Goal: Task Accomplishment & Management: Manage account settings

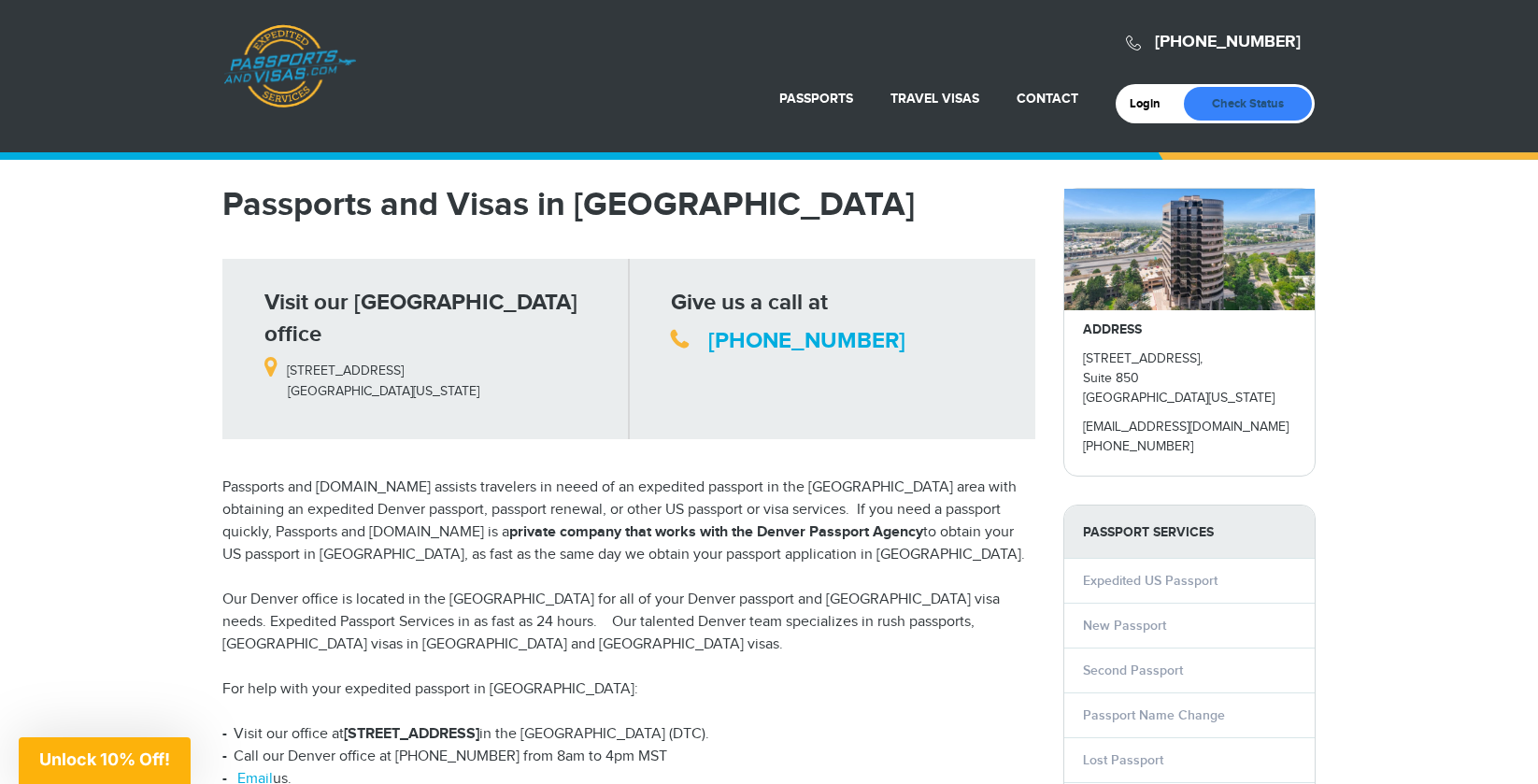
click at [1227, 102] on link "Check Status" at bounding box center [1248, 104] width 128 height 34
click at [1147, 97] on link "Login" at bounding box center [1152, 103] width 44 height 15
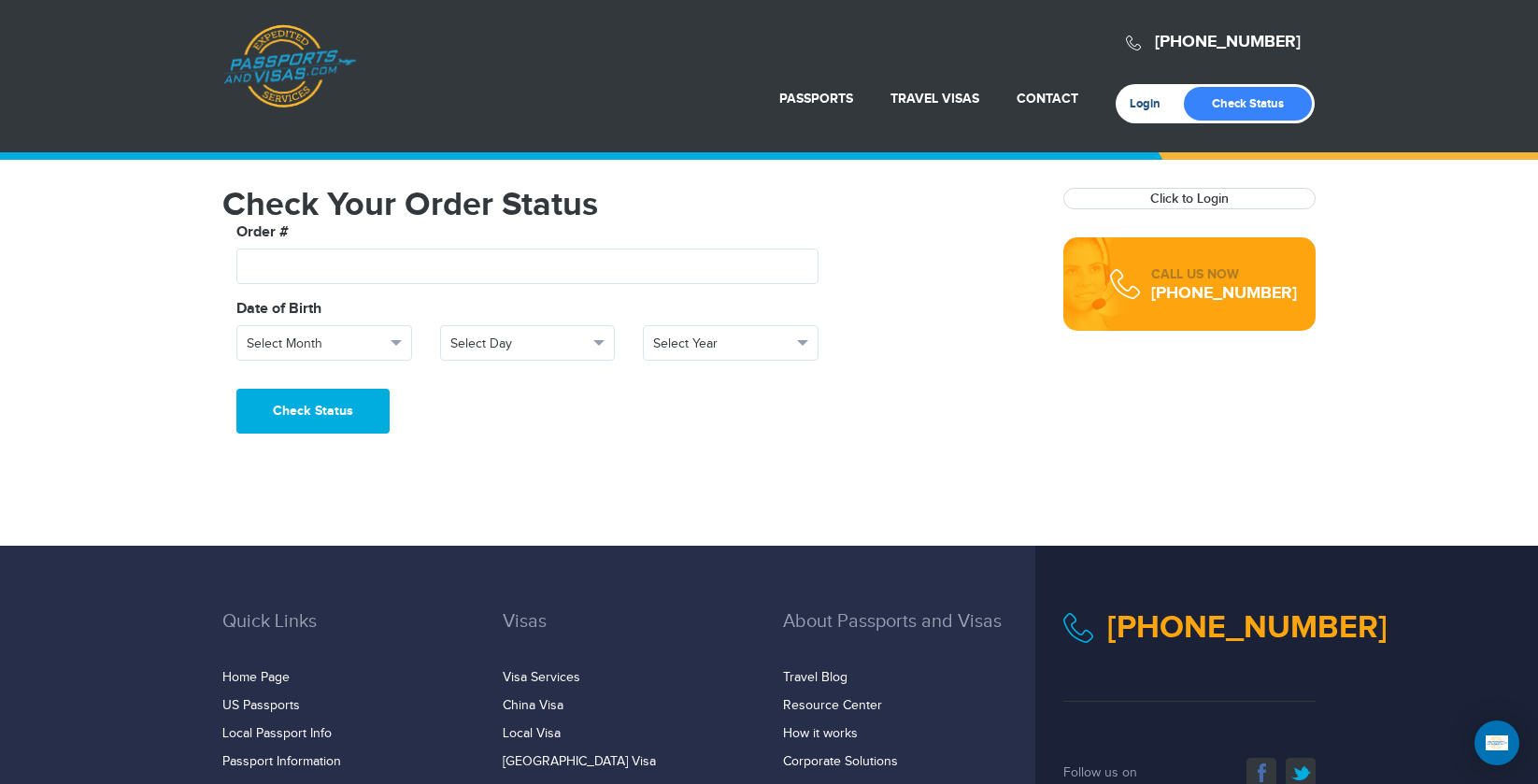
click at [1137, 100] on link "Login" at bounding box center [1152, 103] width 44 height 15
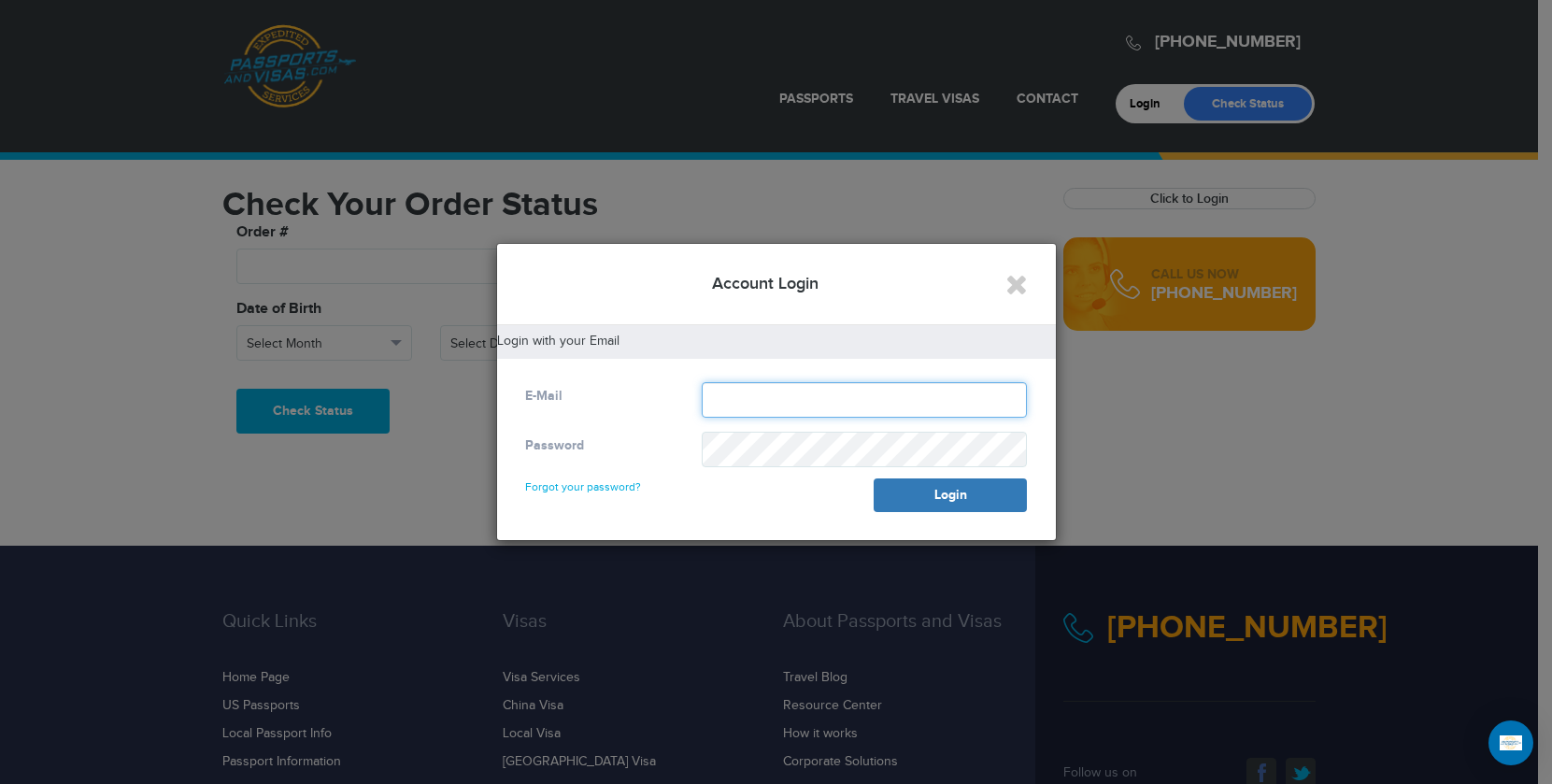
click at [724, 390] on input "text" at bounding box center [865, 400] width 326 height 36
type input "**********"
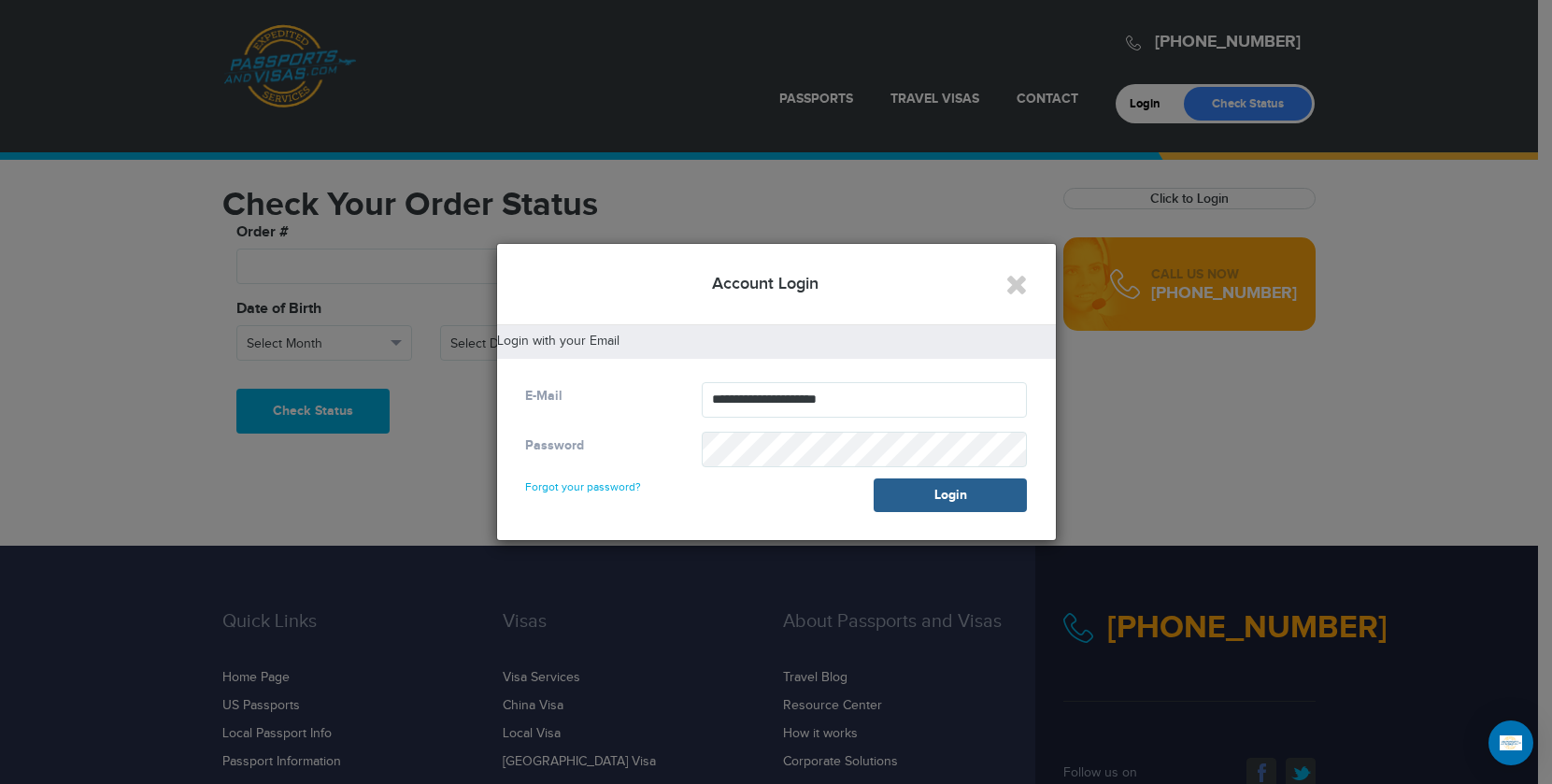
click at [963, 493] on button "Login" at bounding box center [950, 495] width 153 height 34
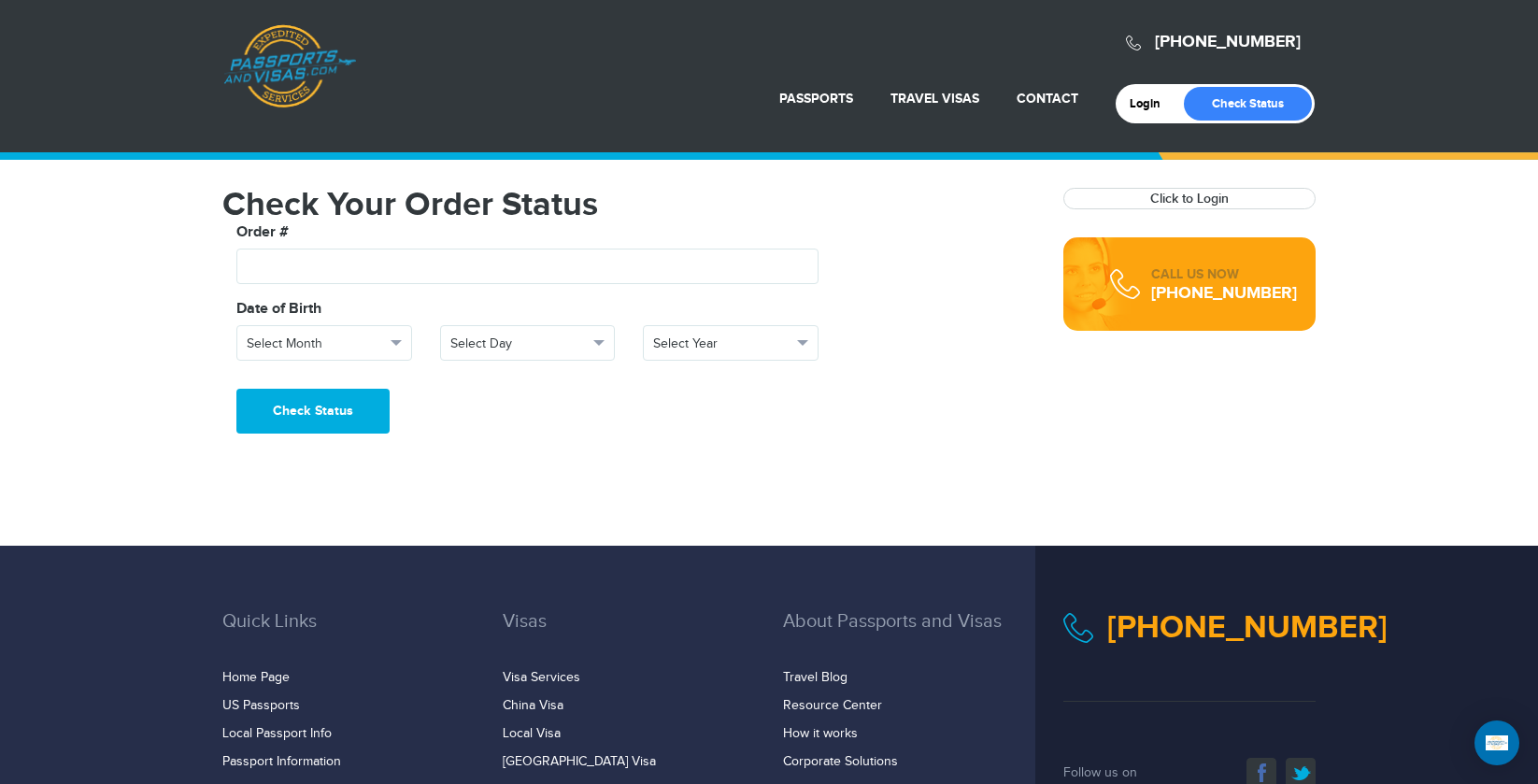
click at [1126, 97] on div "Login Check Status" at bounding box center [1215, 104] width 199 height 40
click at [1131, 98] on link "Login" at bounding box center [1152, 103] width 44 height 15
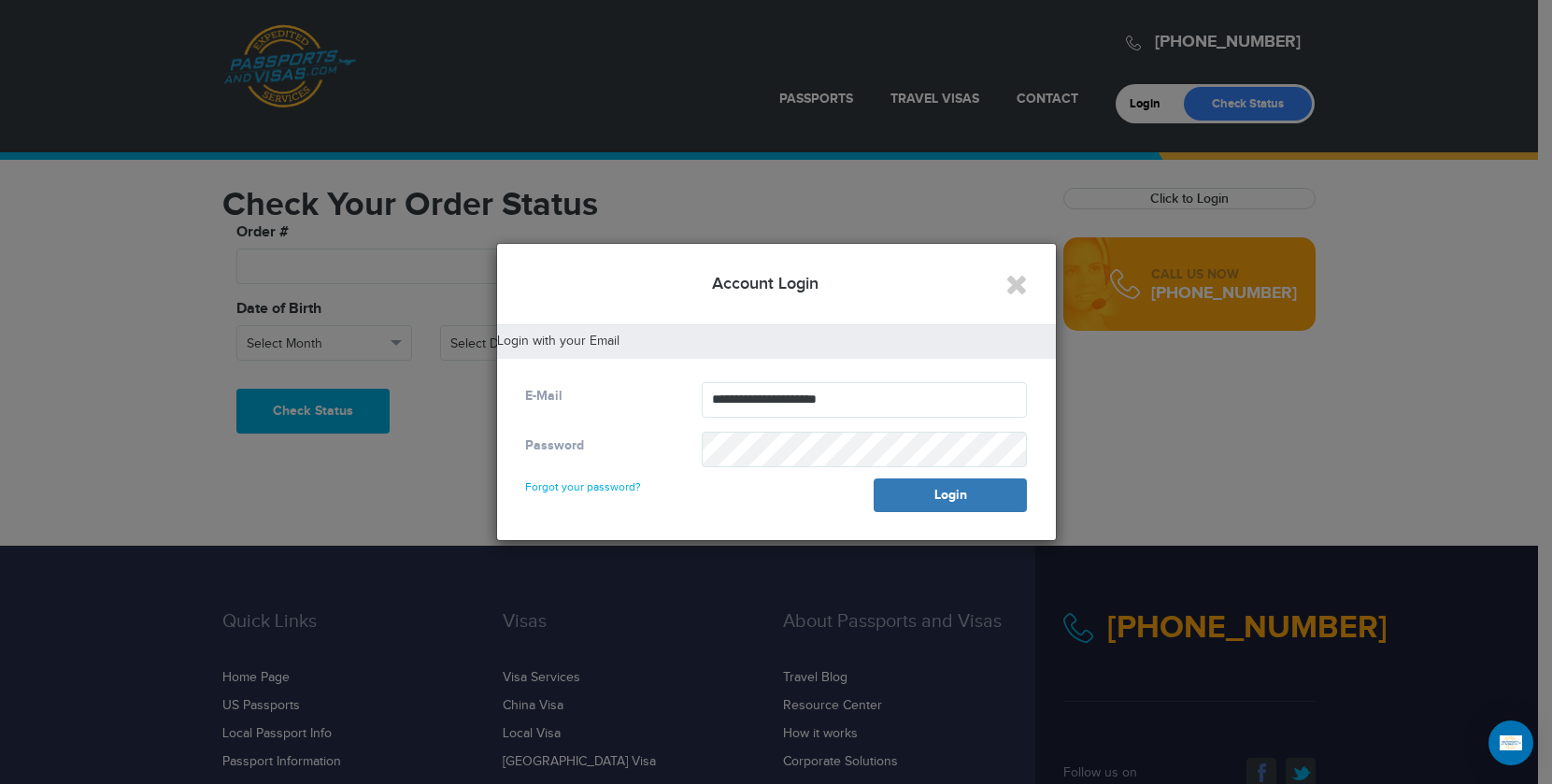
click at [612, 485] on link "Forgot your password?" at bounding box center [583, 478] width 116 height 30
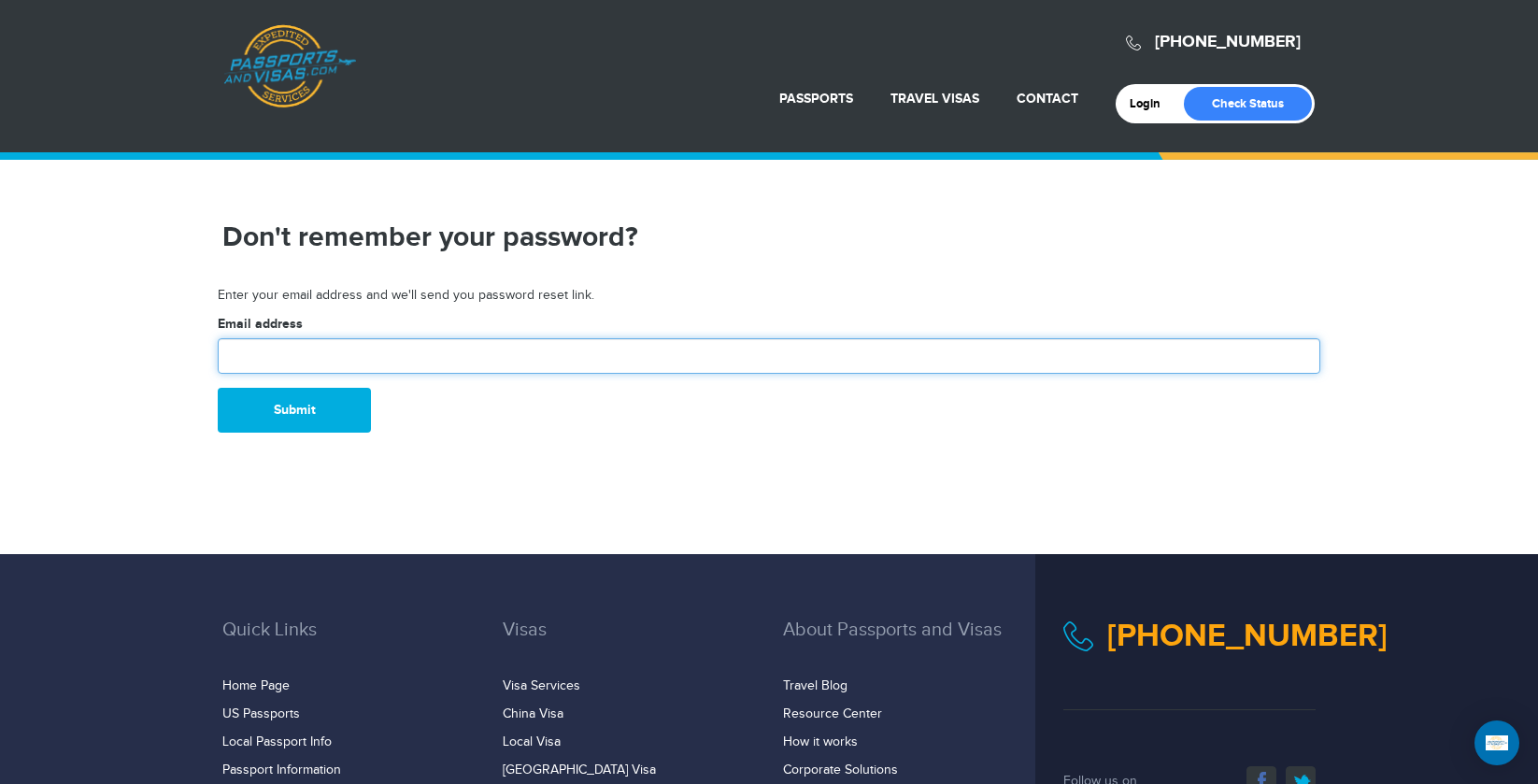
click at [296, 341] on input "text" at bounding box center [769, 356] width 1103 height 36
type input "**********"
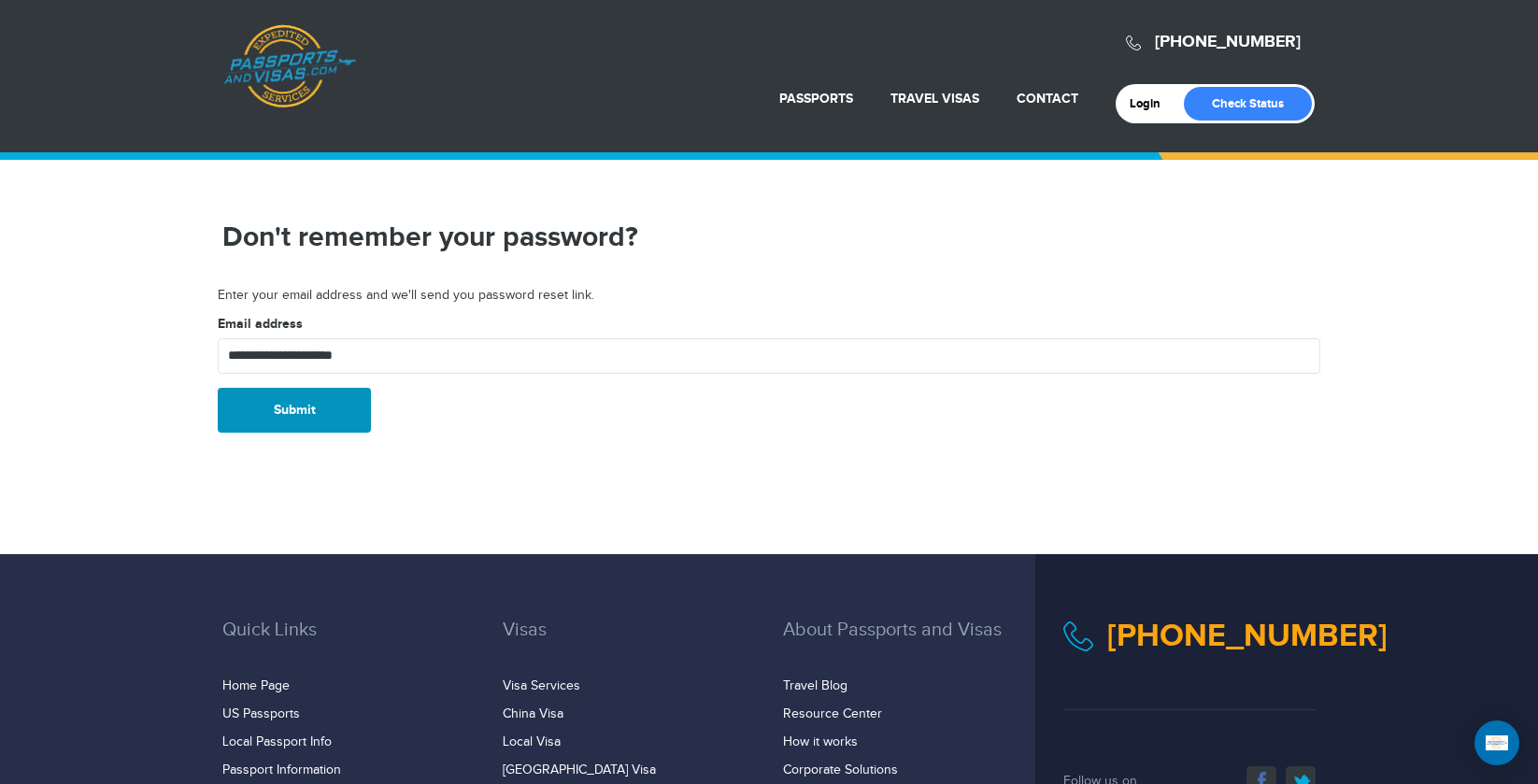
click at [296, 401] on button "Submit" at bounding box center [294, 410] width 153 height 45
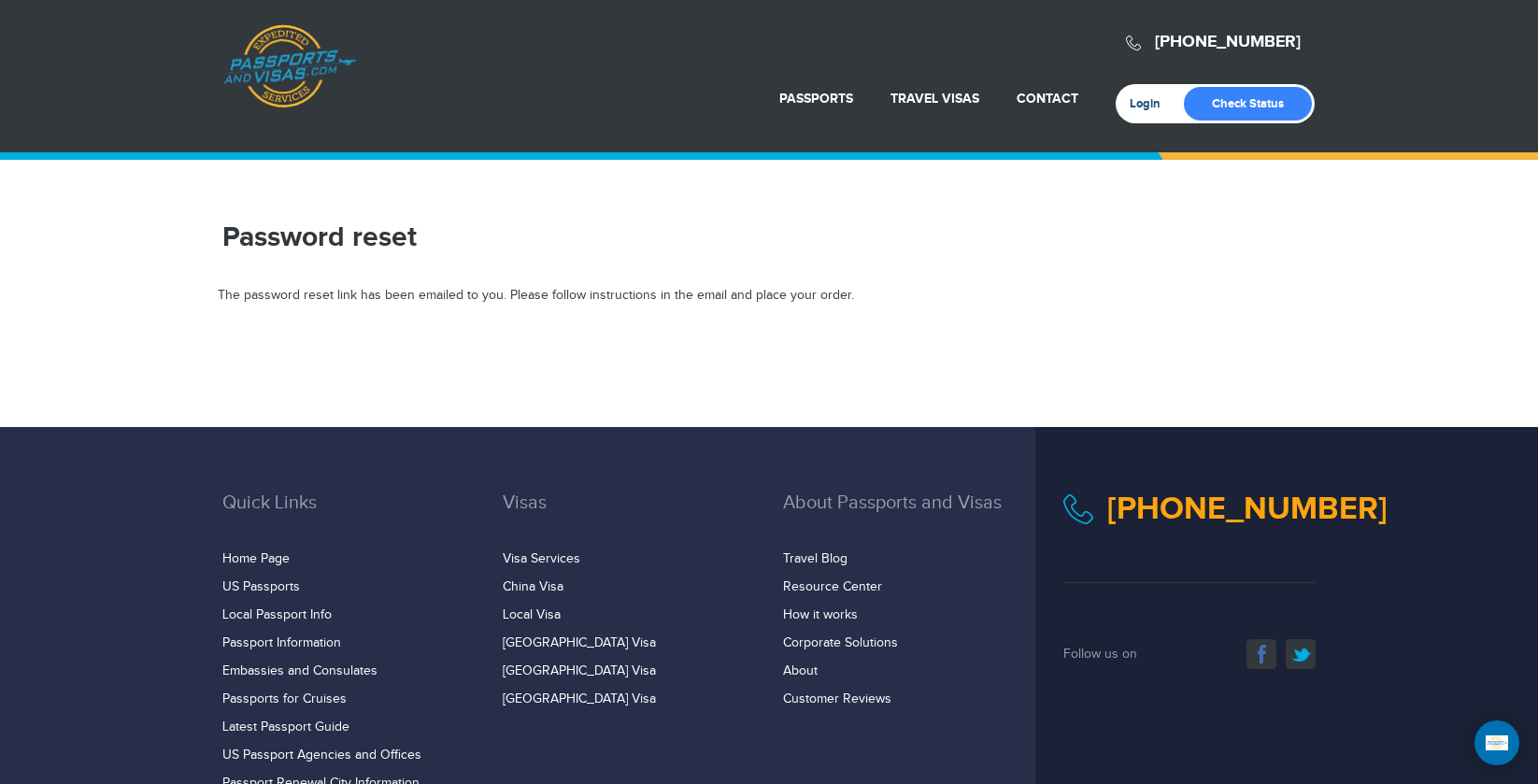
click at [1142, 104] on link "Login" at bounding box center [1152, 103] width 44 height 15
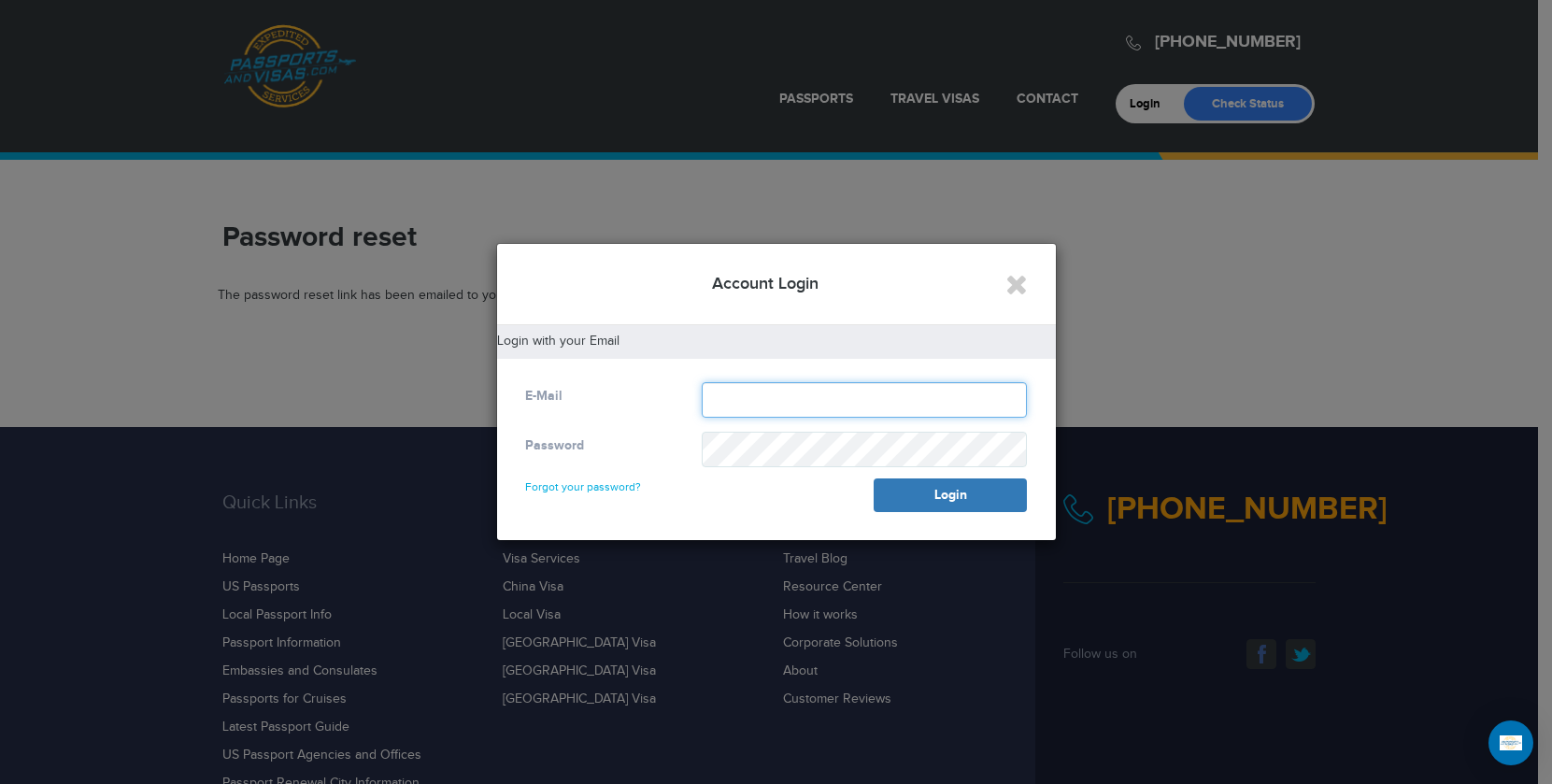
click at [763, 391] on input "text" at bounding box center [865, 400] width 326 height 36
type input "**********"
click at [599, 489] on link "Forgot your password?" at bounding box center [583, 478] width 116 height 30
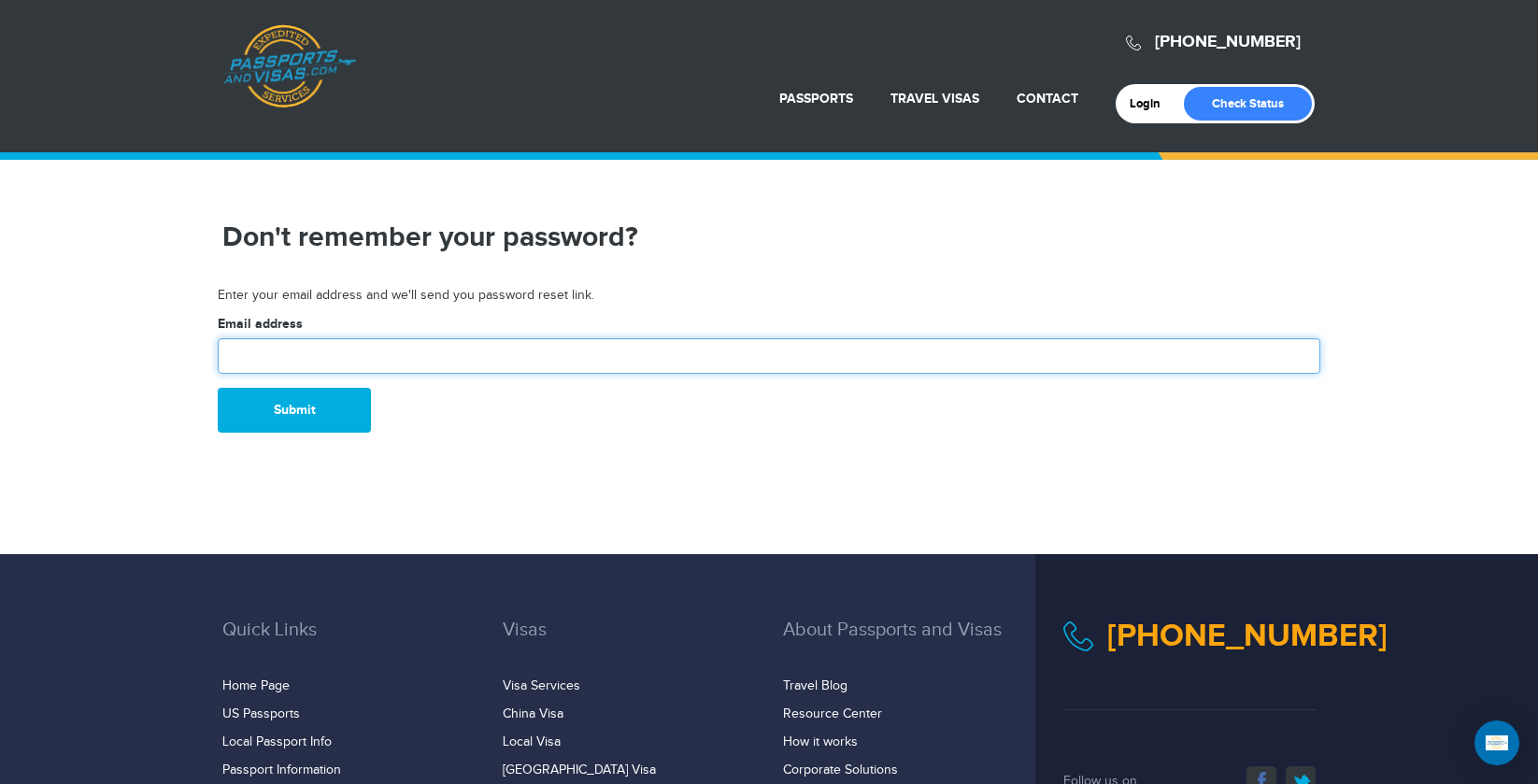
click at [288, 355] on input "text" at bounding box center [769, 356] width 1103 height 36
type input "**********"
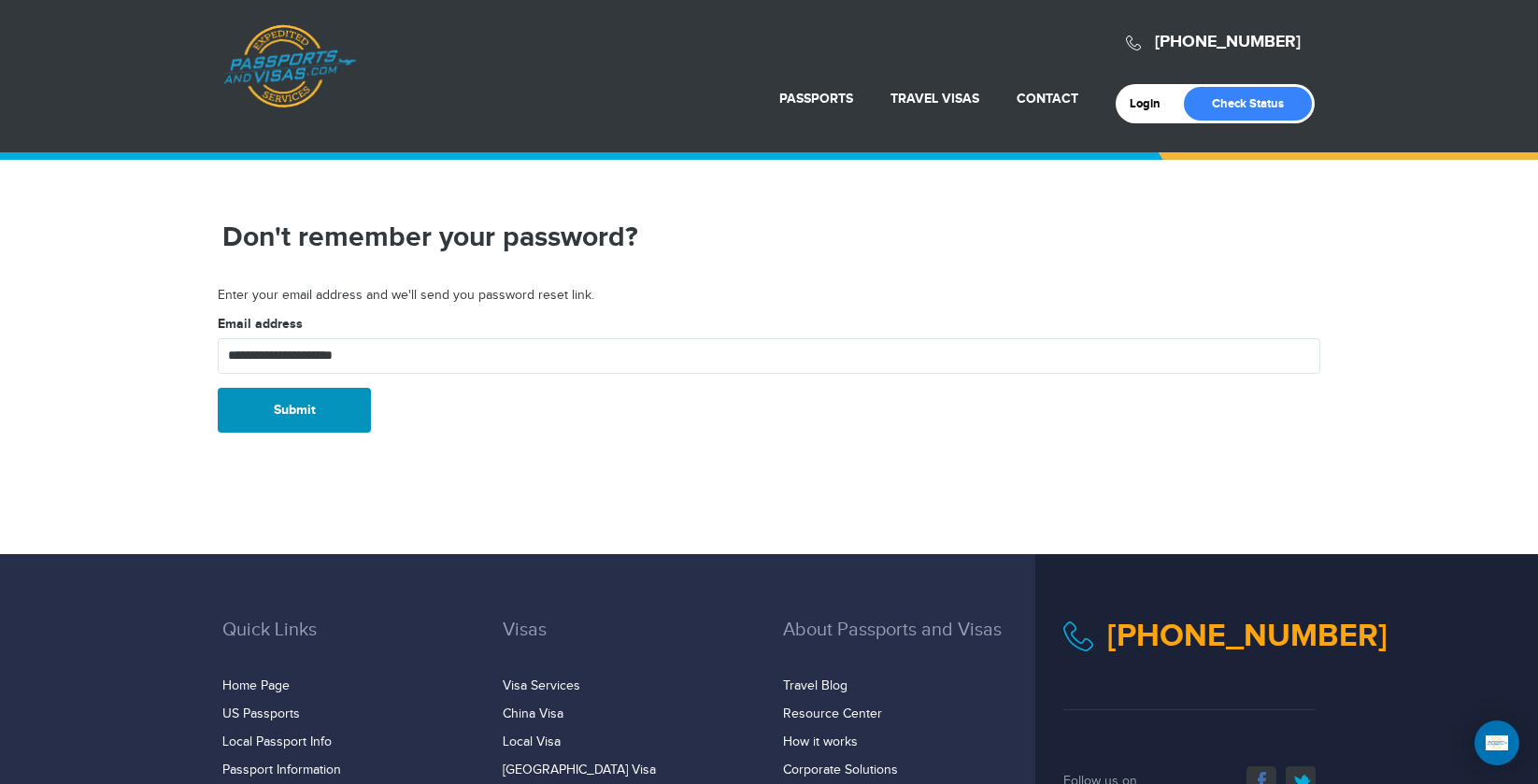
click at [282, 405] on button "Submit" at bounding box center [294, 410] width 153 height 45
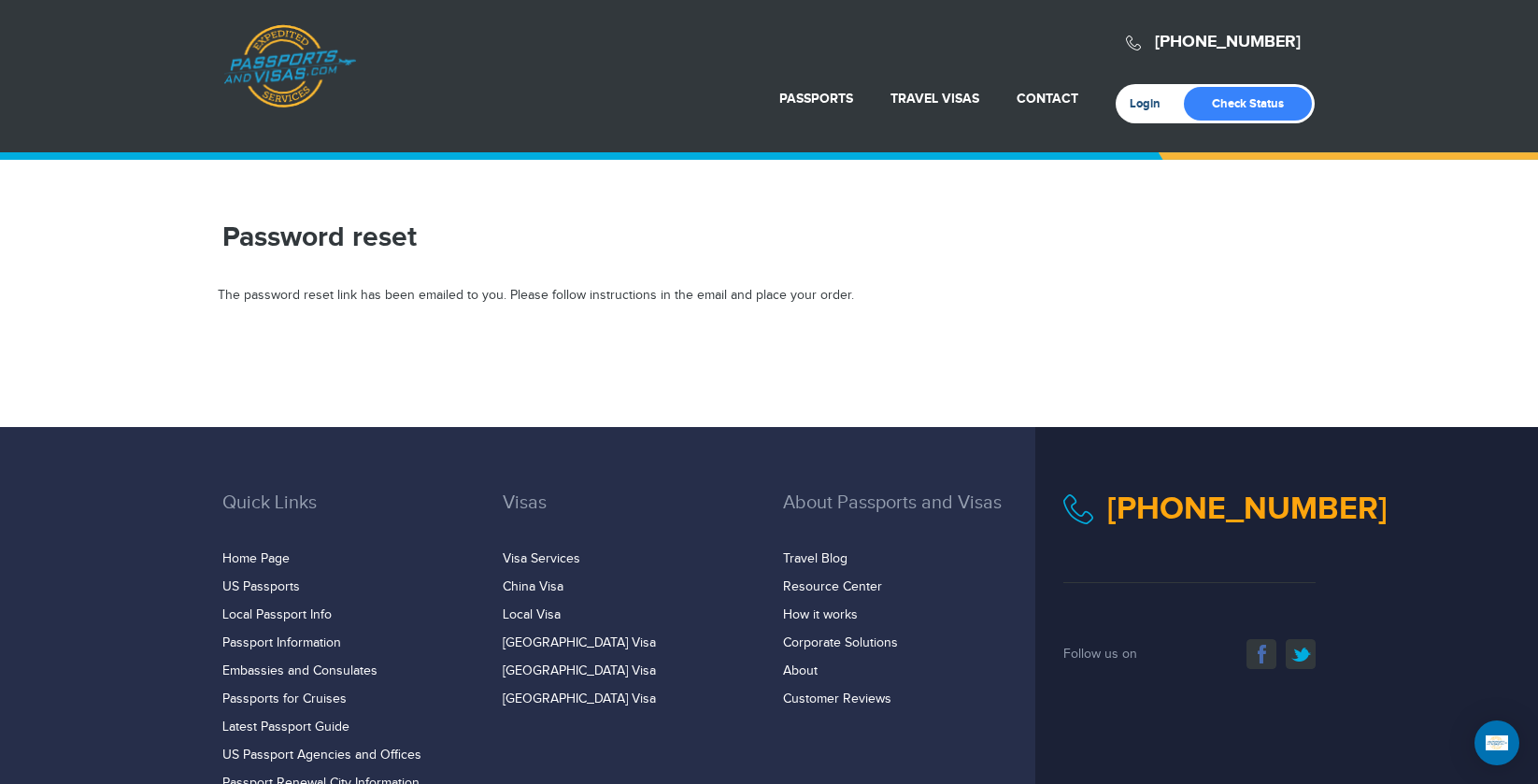
click at [1146, 104] on link "Login" at bounding box center [1152, 103] width 44 height 15
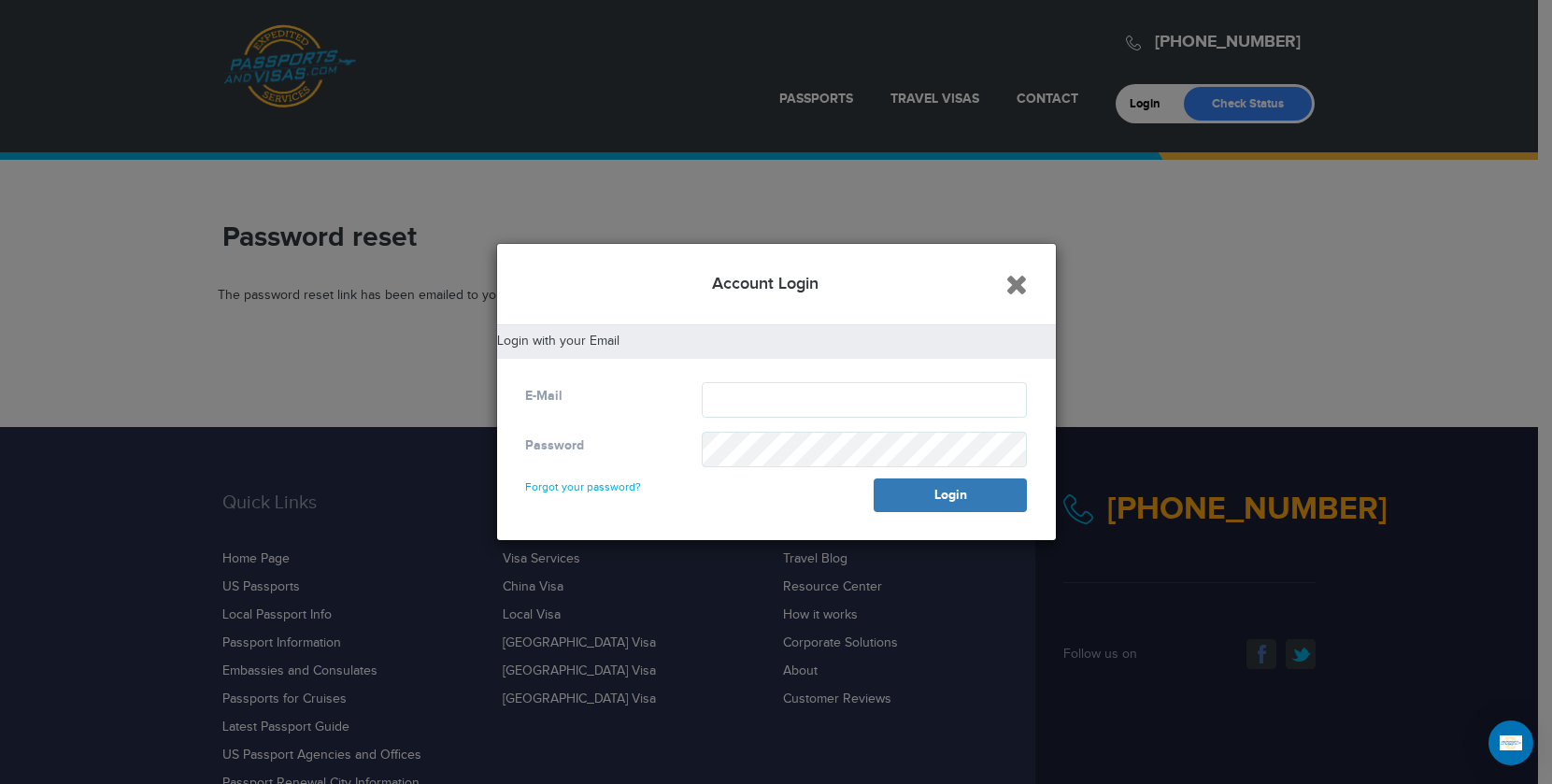
click at [1014, 281] on icon "Close" at bounding box center [1017, 284] width 23 height 28
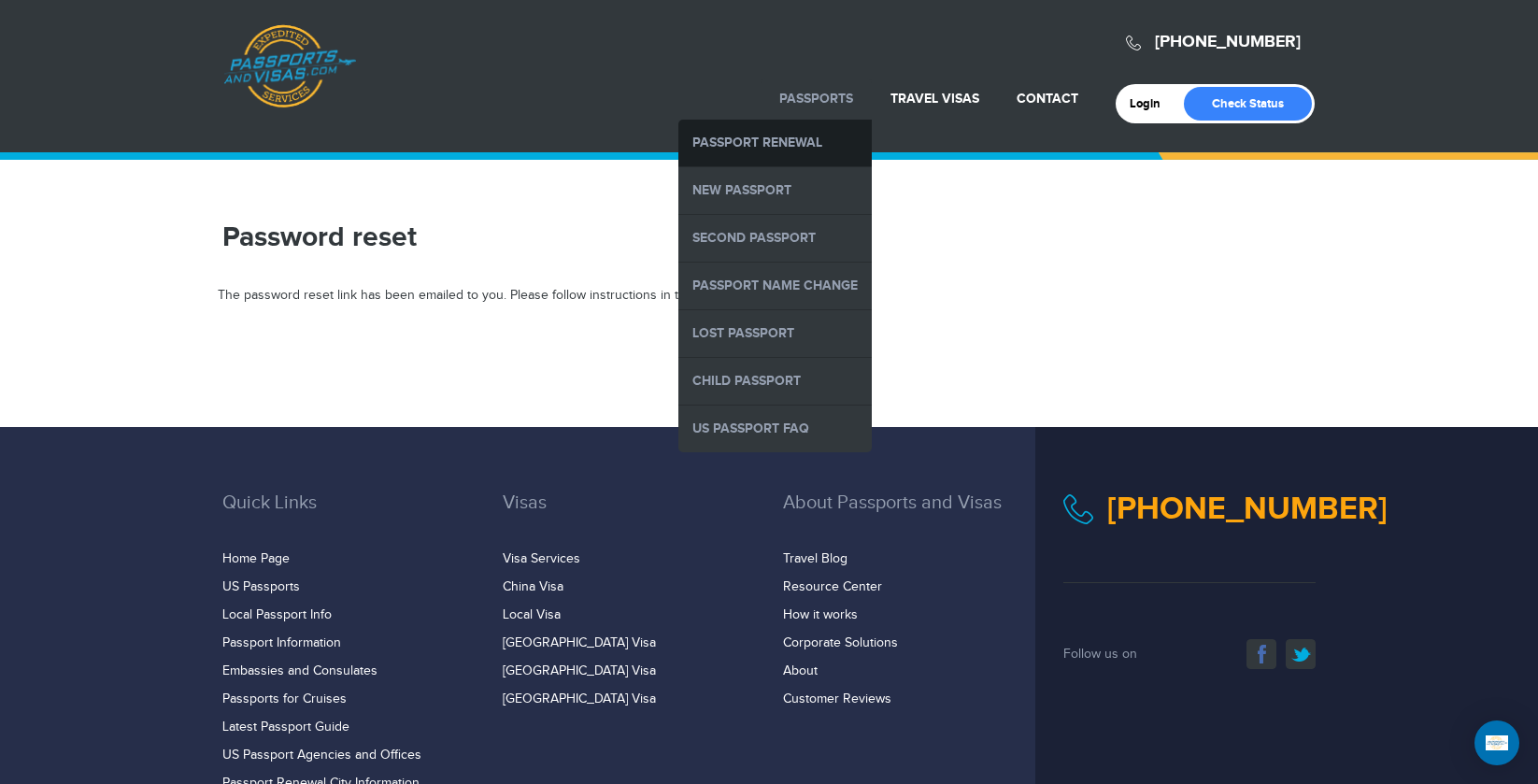
click at [792, 154] on link "Passport Renewal" at bounding box center [774, 142] width 194 height 47
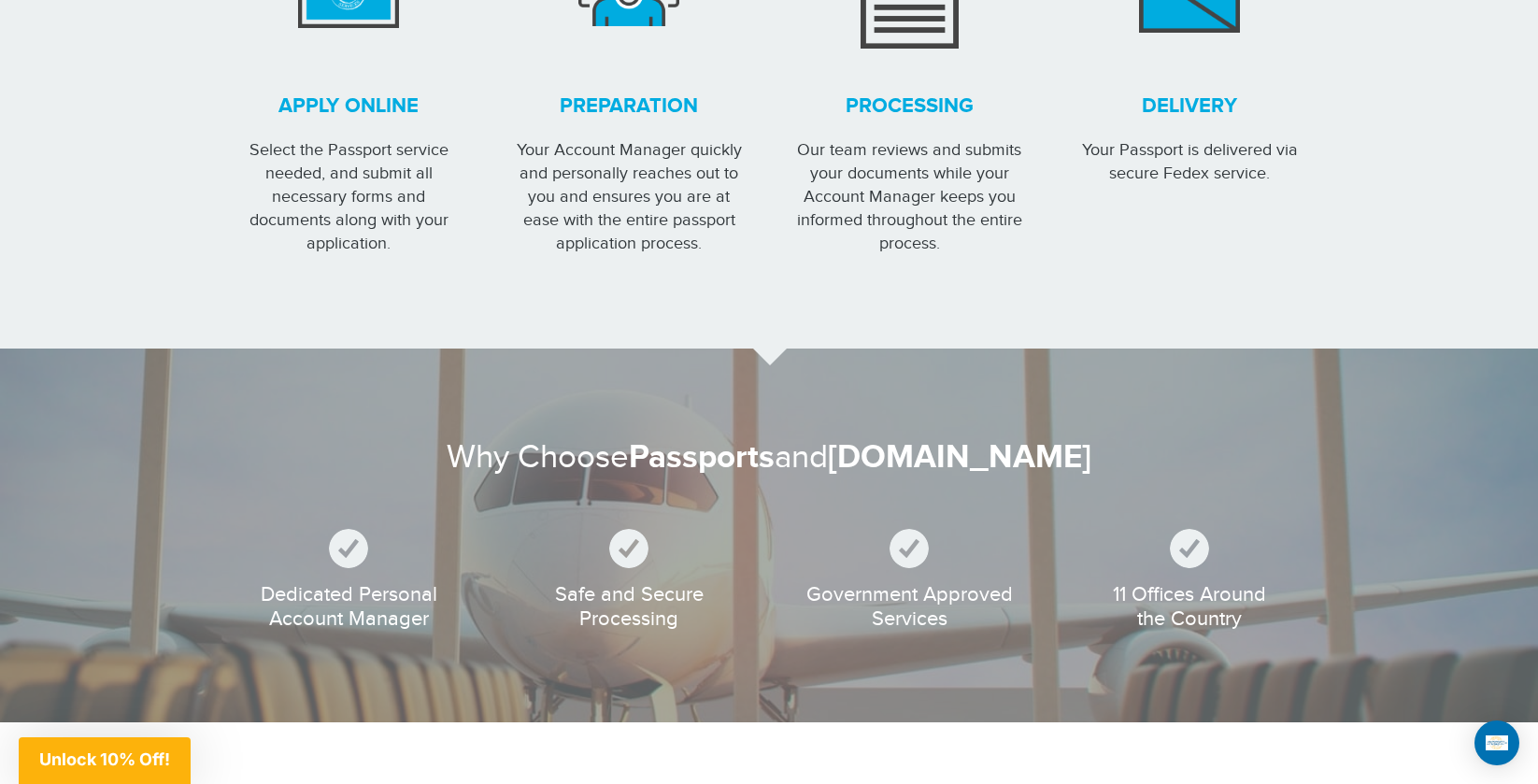
scroll to position [1962, 0]
